Goal: Transaction & Acquisition: Subscribe to service/newsletter

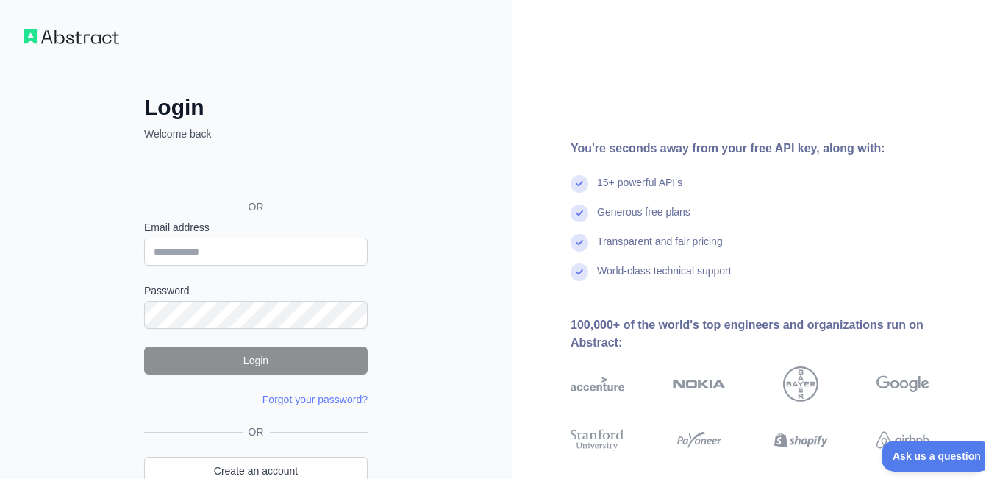
scroll to position [82, 0]
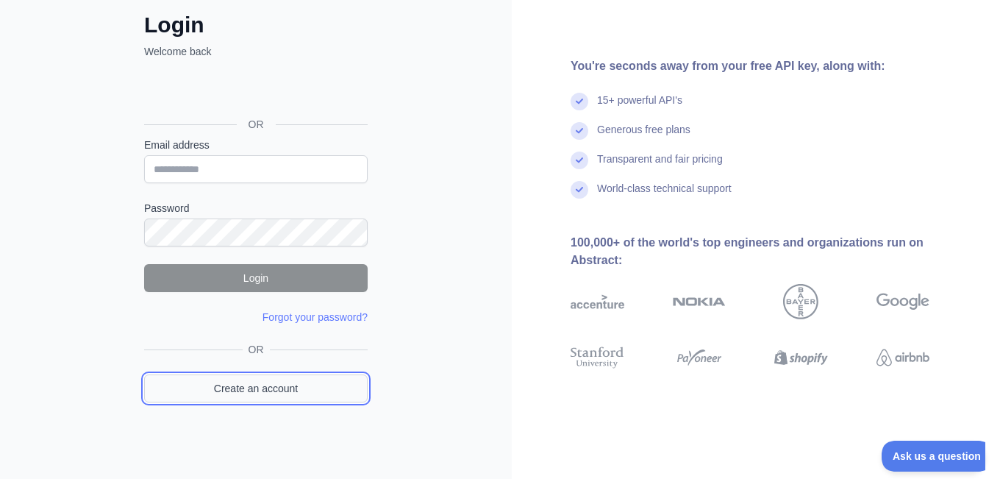
click at [356, 386] on link "Create an account" at bounding box center [256, 388] width 224 height 28
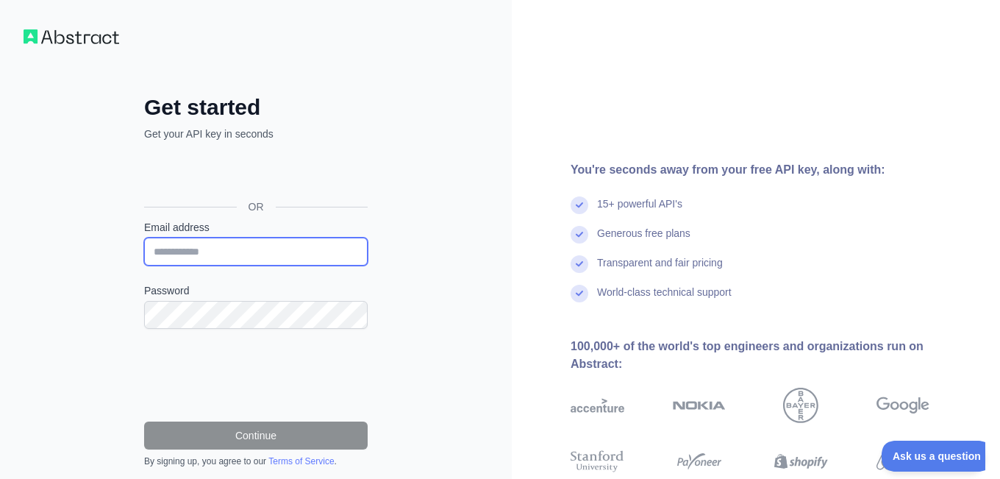
click at [317, 243] on input "Email address" at bounding box center [256, 251] width 224 height 28
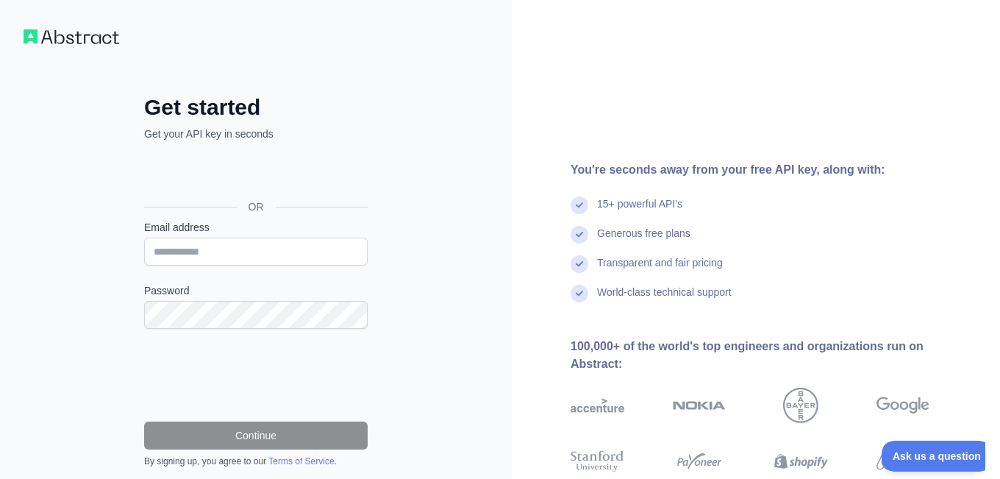
click at [444, 268] on div "Get started Get your API key in seconds OR Email address Password Continue By s…" at bounding box center [256, 302] width 512 height 604
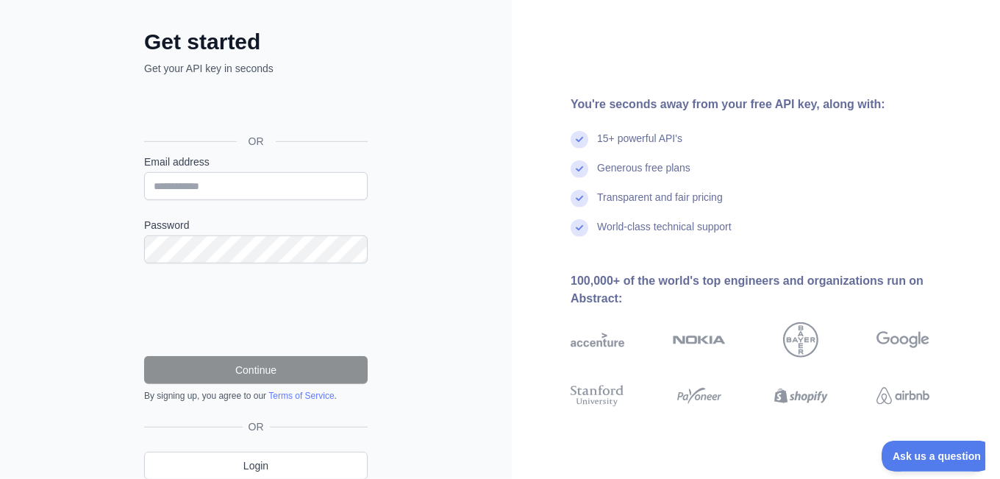
scroll to position [124, 0]
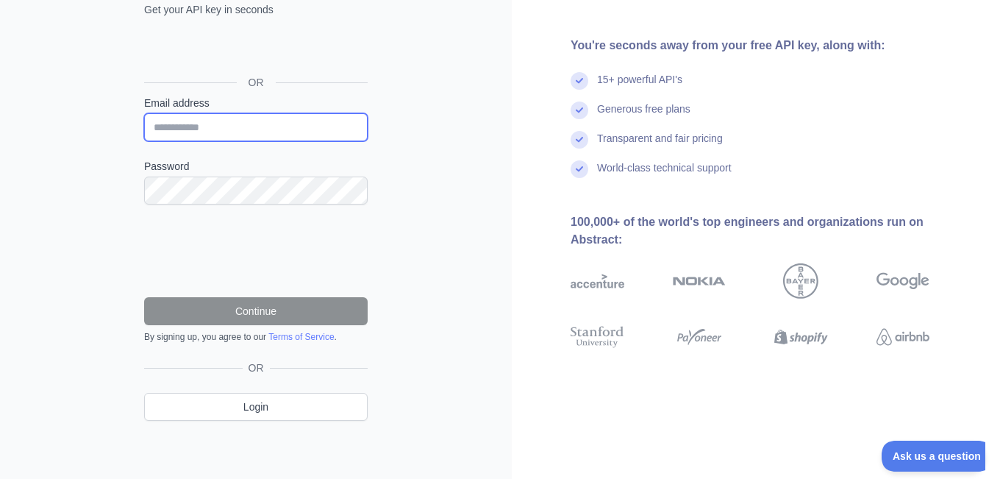
click at [226, 134] on input "Email address" at bounding box center [256, 127] width 224 height 28
click at [232, 124] on input "Email address" at bounding box center [256, 127] width 224 height 28
paste input "**********"
type input "**********"
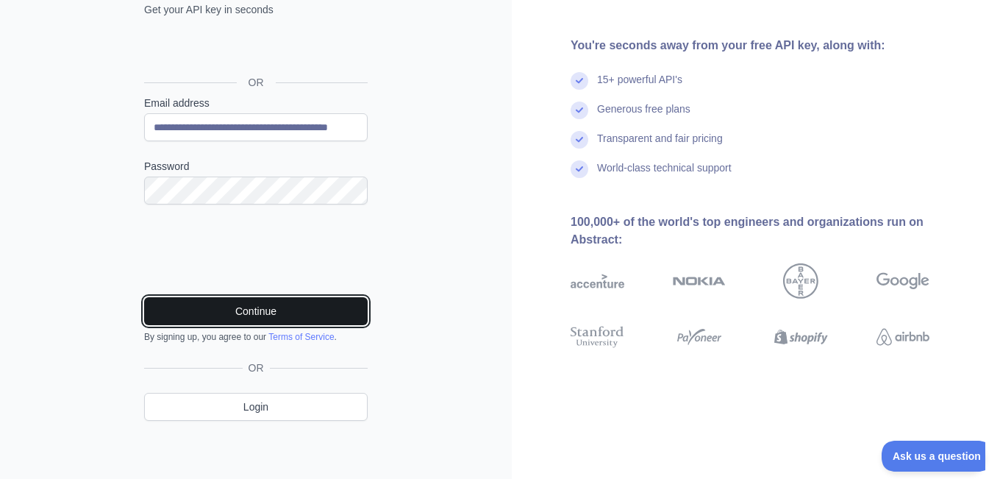
click at [280, 311] on button "Continue" at bounding box center [256, 311] width 224 height 28
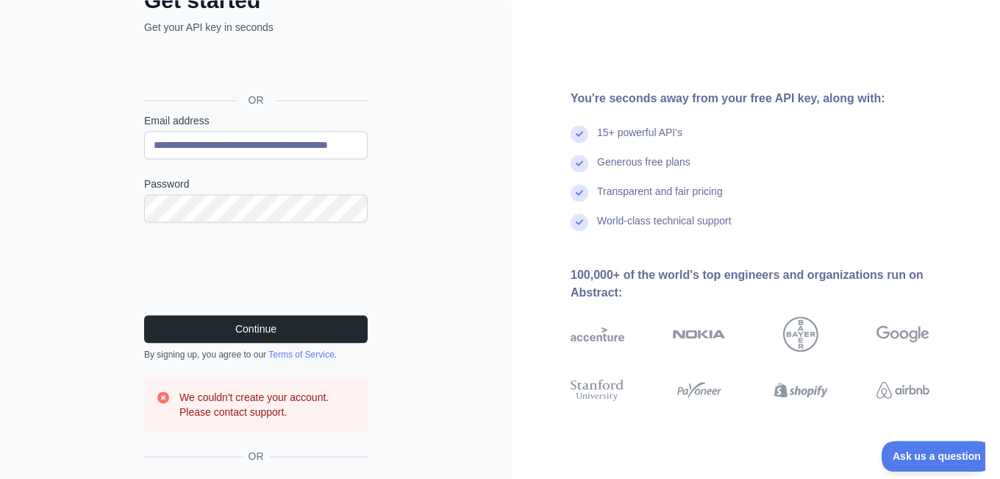
scroll to position [0, 0]
